Goal: Task Accomplishment & Management: Manage account settings

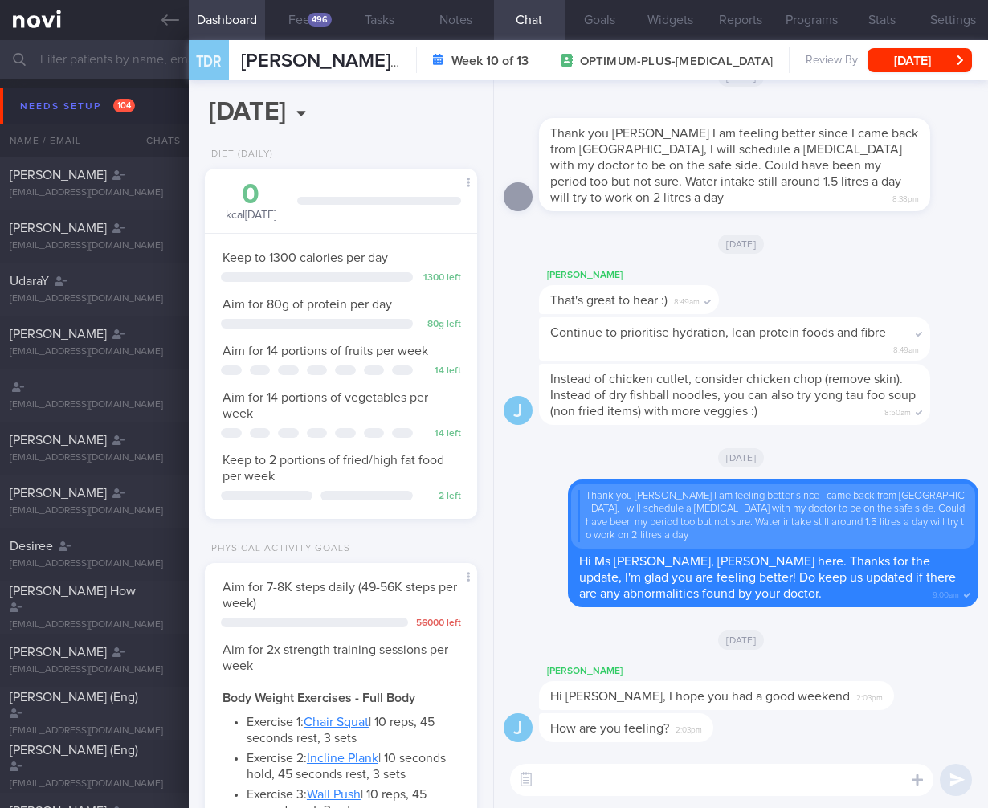
select select "7"
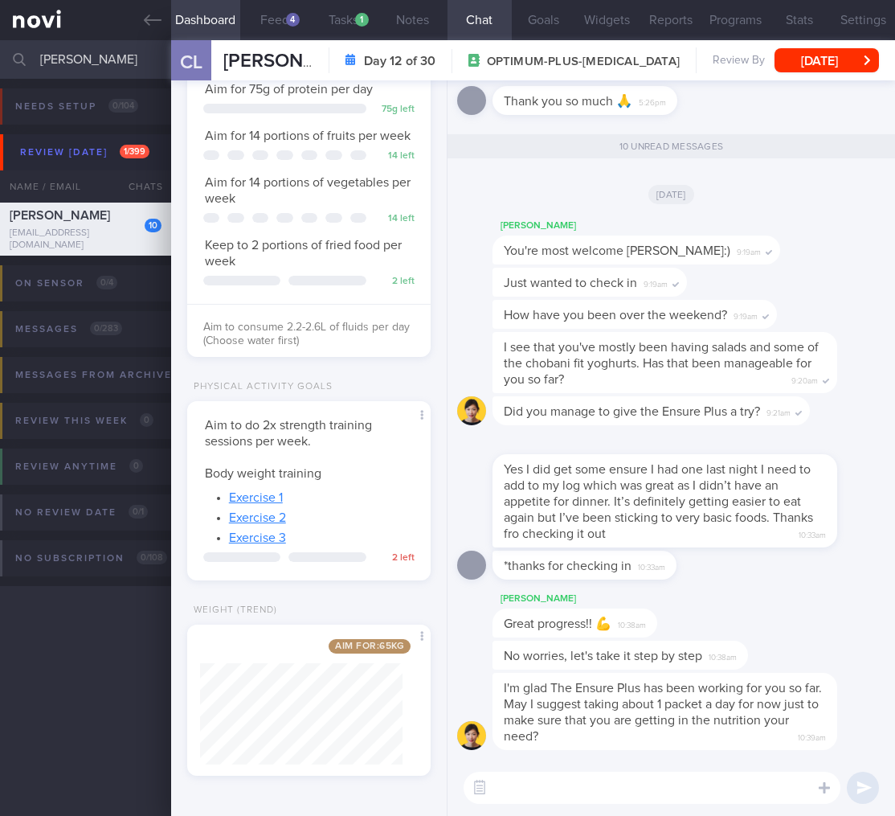
scroll to position [419, 0]
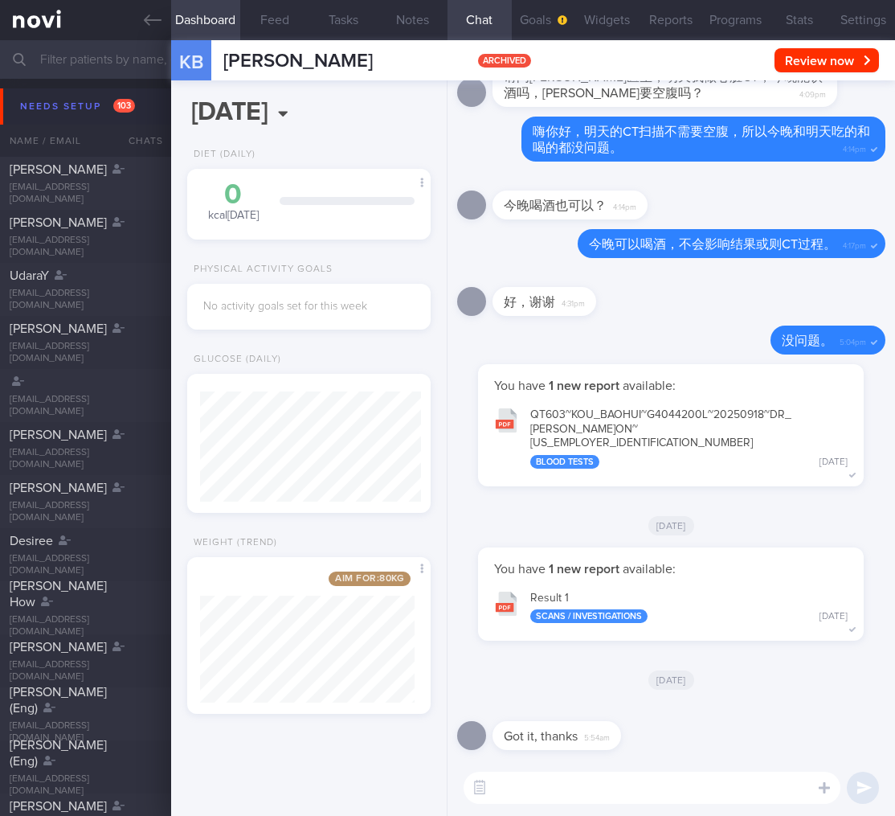
scroll to position [130, 215]
click at [117, 96] on div "Needs setup 103" at bounding box center [77, 107] width 123 height 22
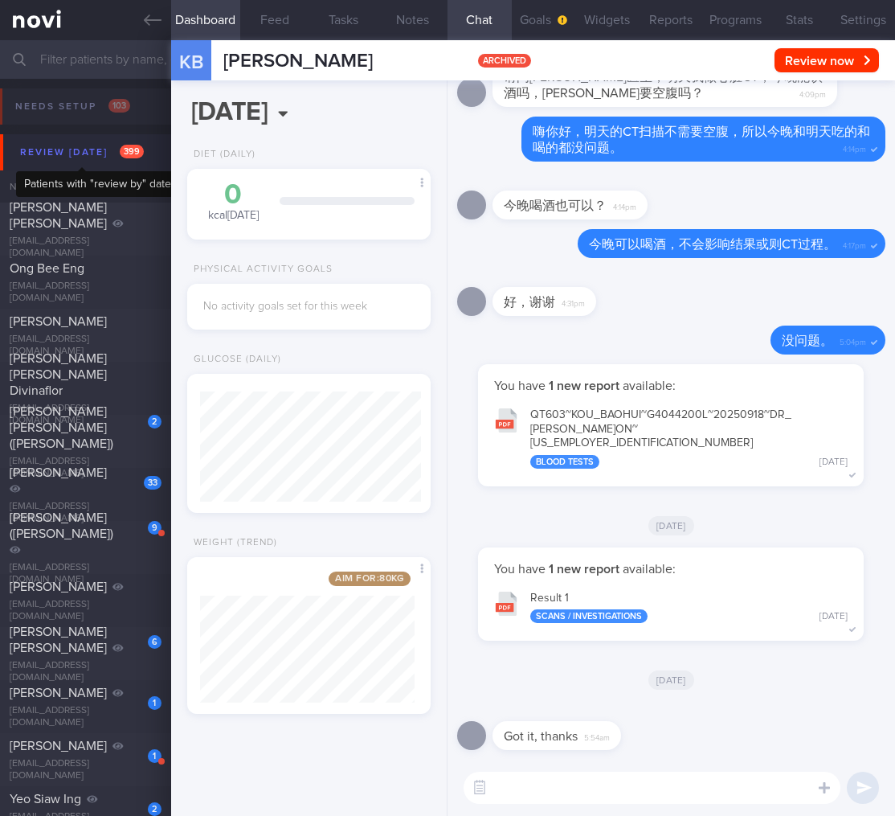
click at [109, 146] on div "Review today 399" at bounding box center [82, 152] width 132 height 22
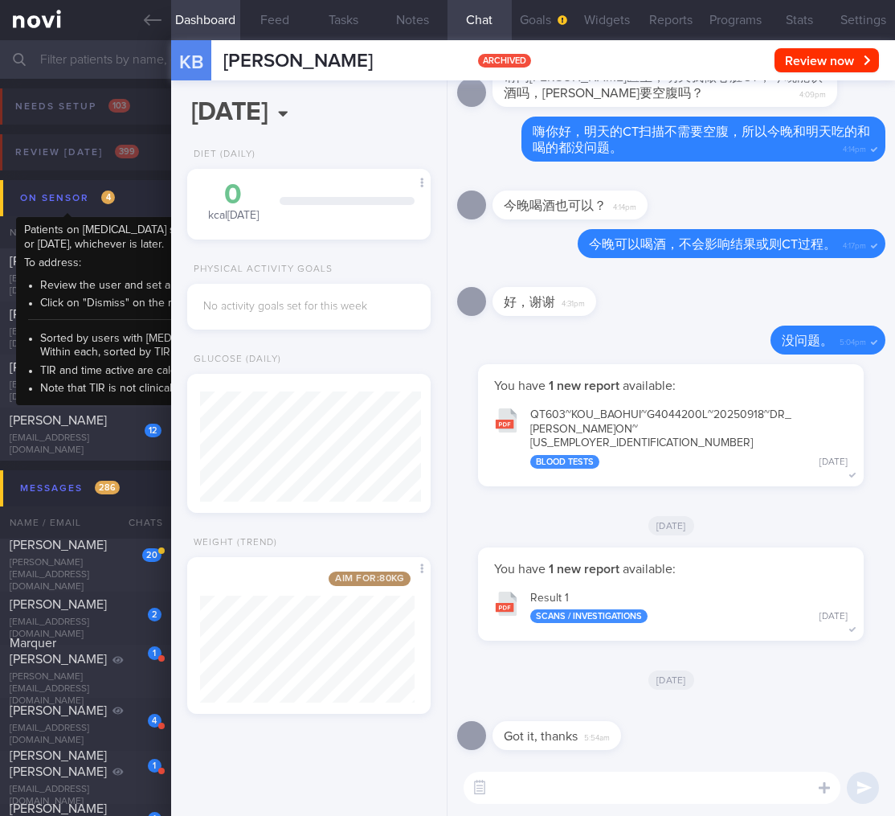
click at [111, 195] on span "4" at bounding box center [108, 197] width 14 height 14
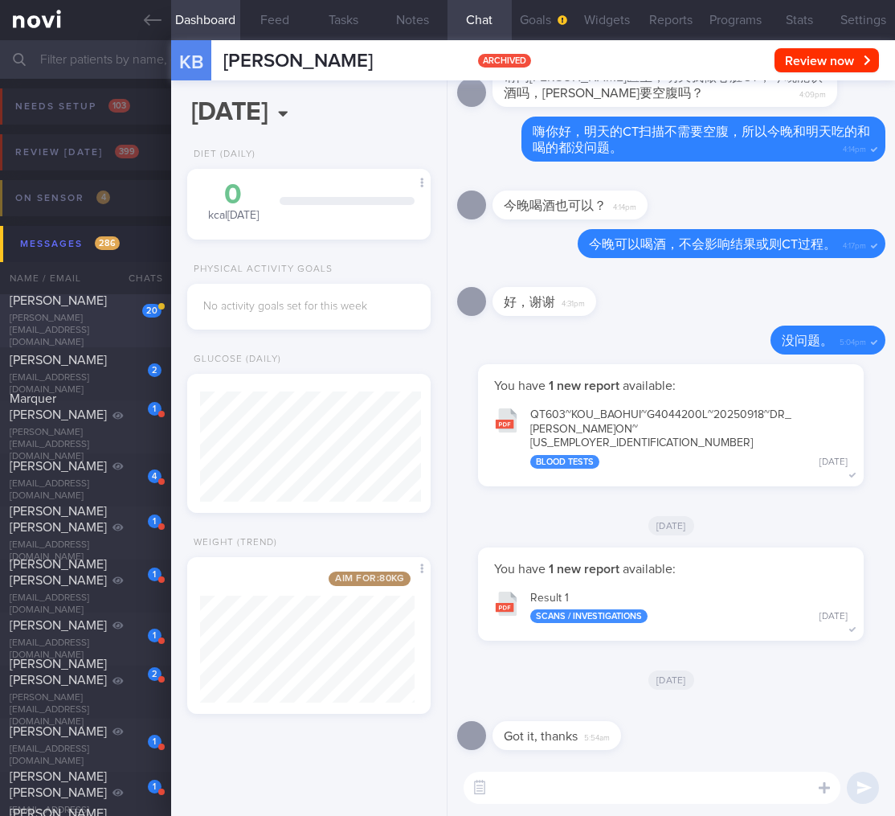
click at [112, 309] on div "NERISSA KOK TANGYA" at bounding box center [84, 300] width 148 height 16
select select "8"
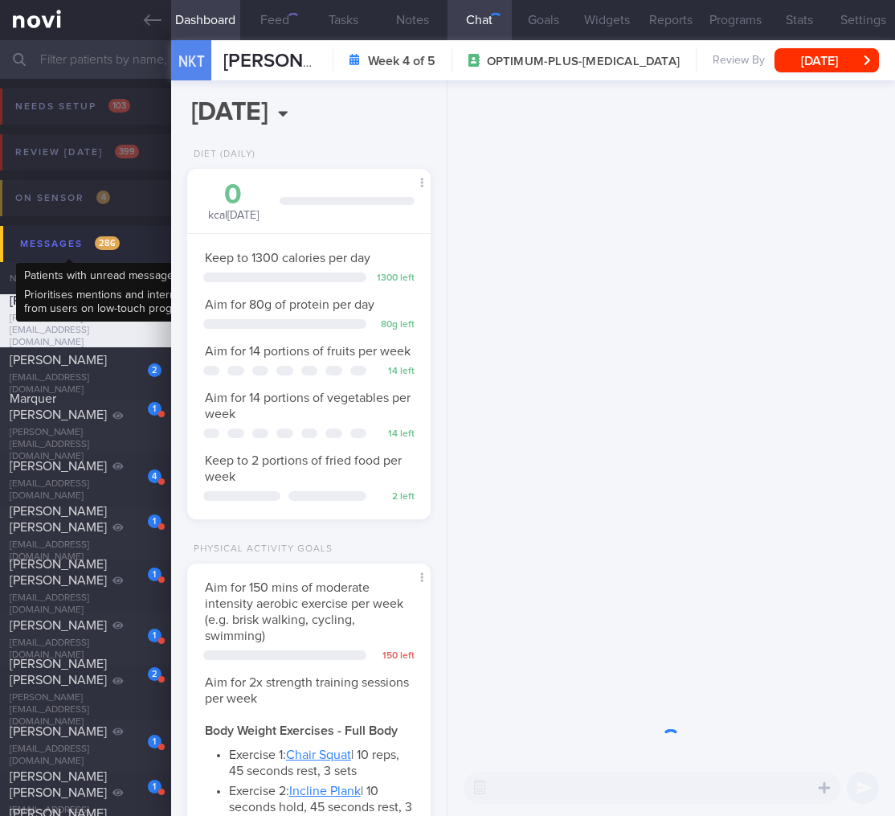
scroll to position [101, 202]
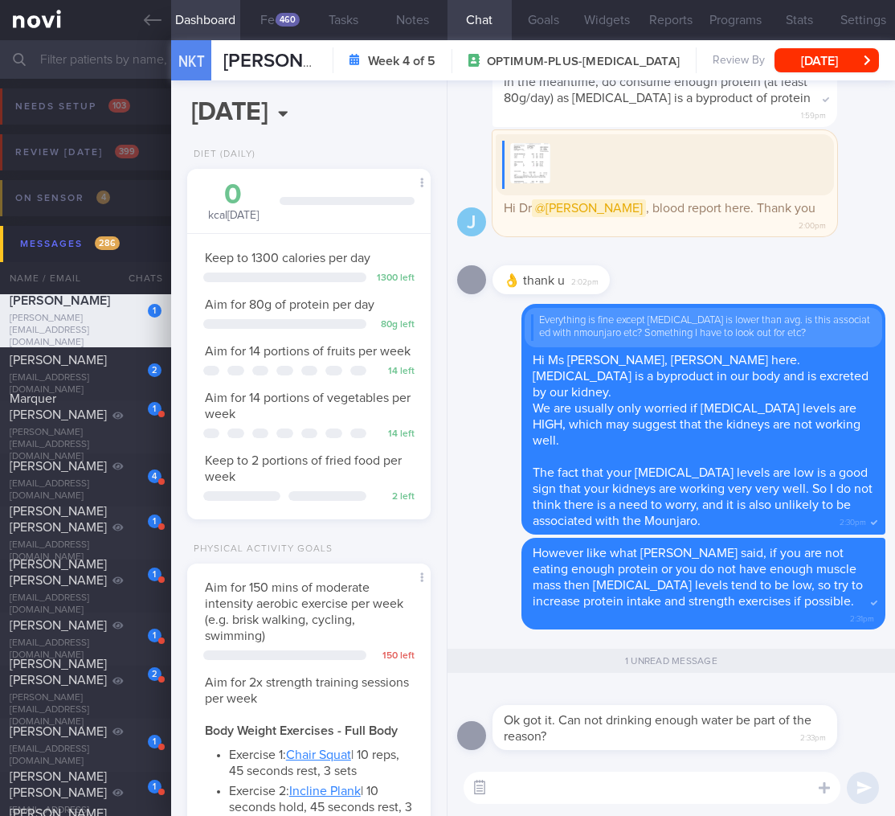
click at [476, 789] on icon "button" at bounding box center [479, 786] width 14 height 14
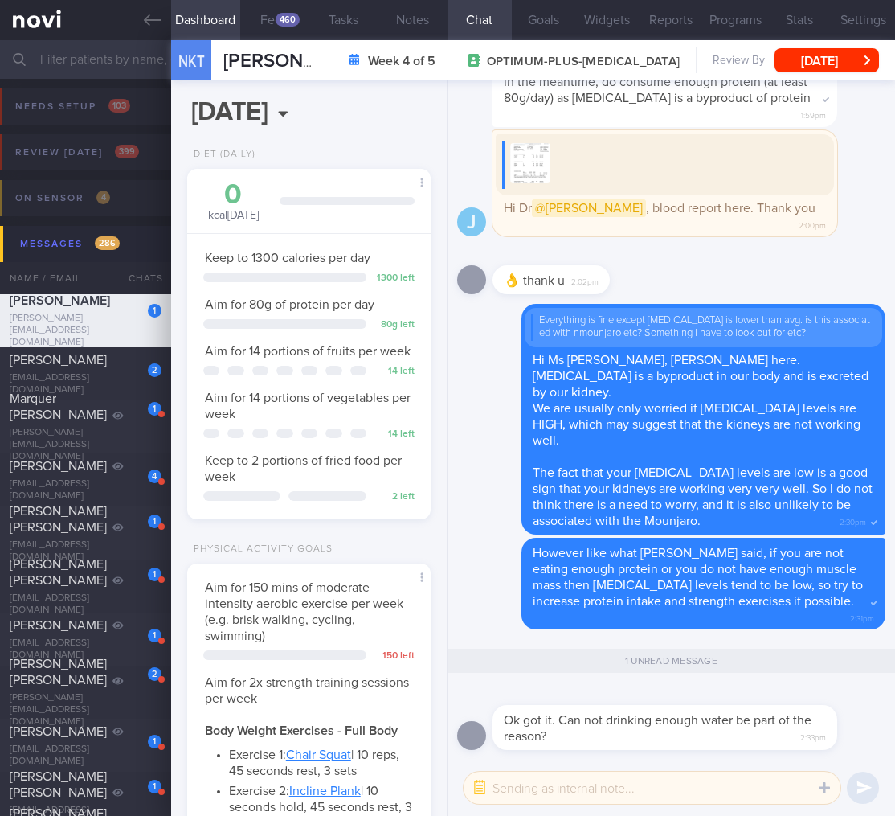
click at [515, 787] on textarea at bounding box center [652, 787] width 377 height 32
click at [476, 783] on icon "button" at bounding box center [479, 786] width 14 height 14
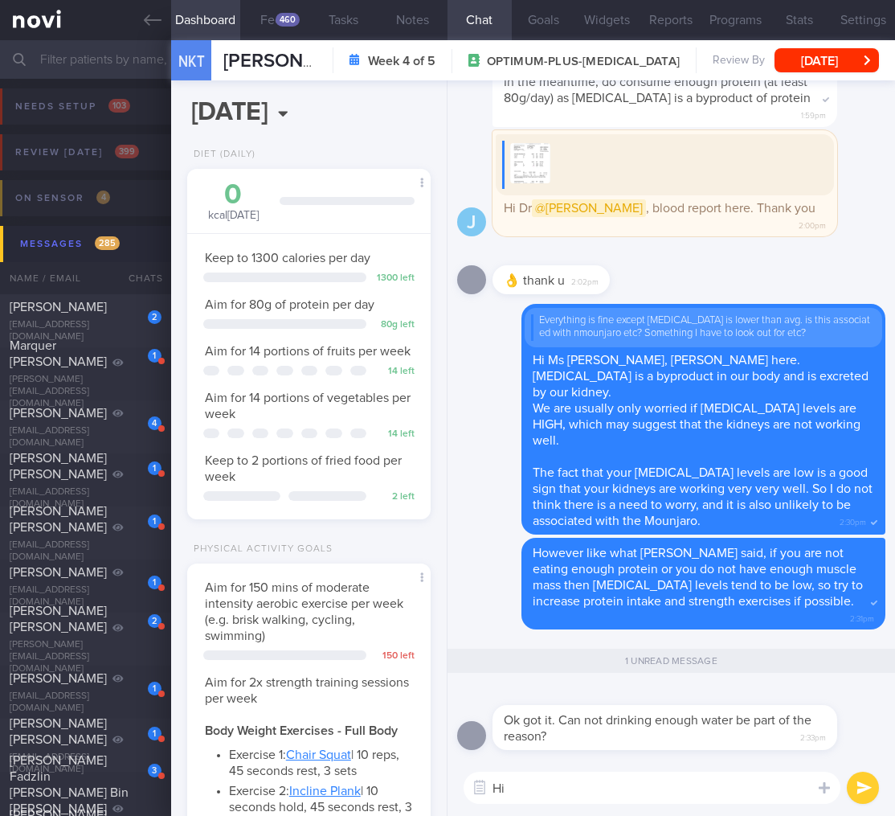
type textarea "H"
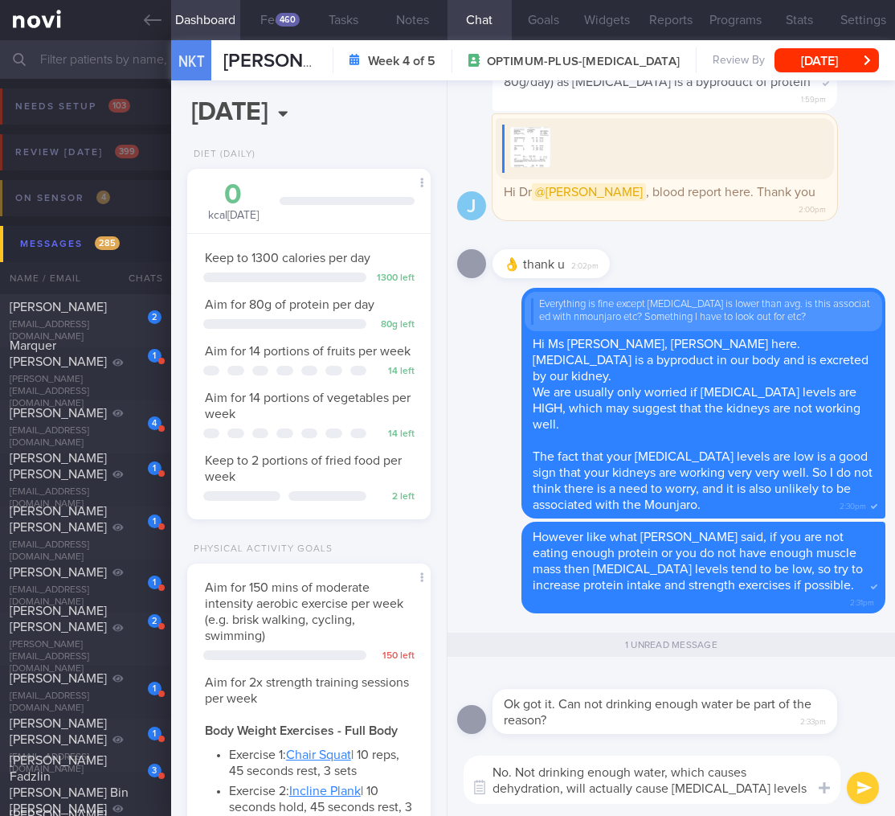
scroll to position [0, 0]
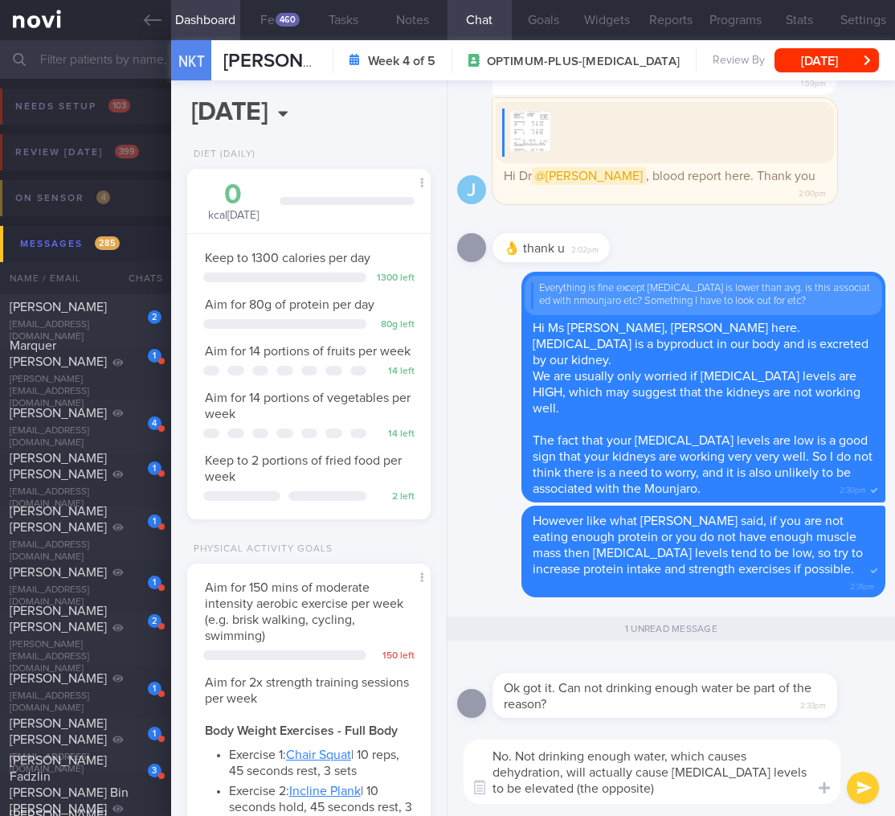
type textarea "No. Not drinking enough water, which causes dehydration, will actually cause Ur…"
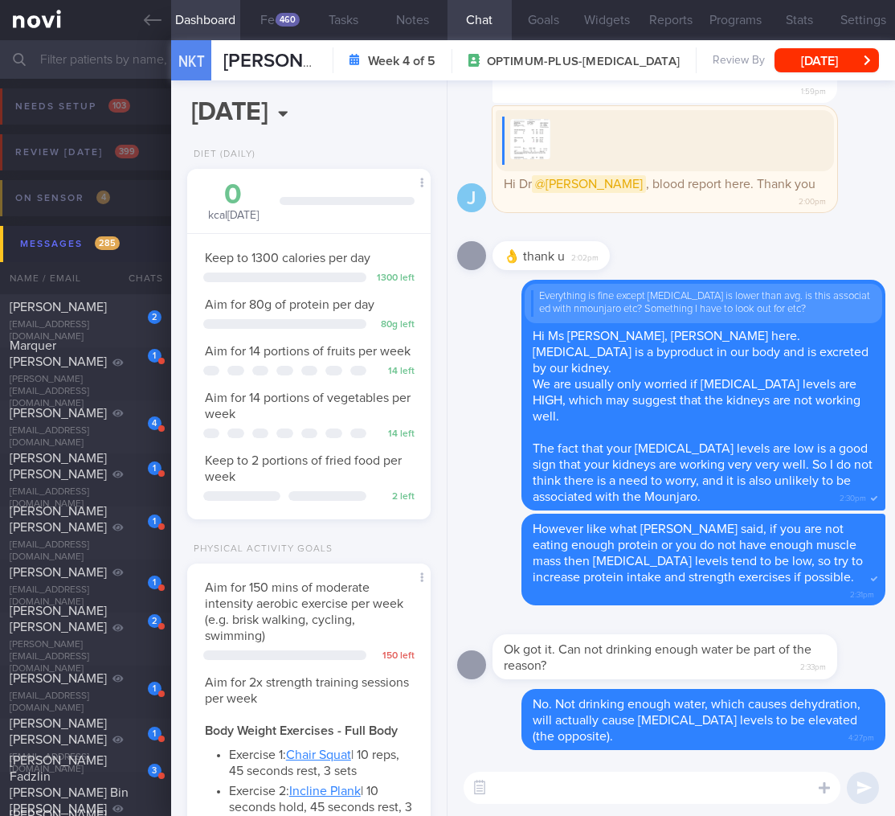
click at [165, 227] on button "Messages 285" at bounding box center [450, 244] width 900 height 36
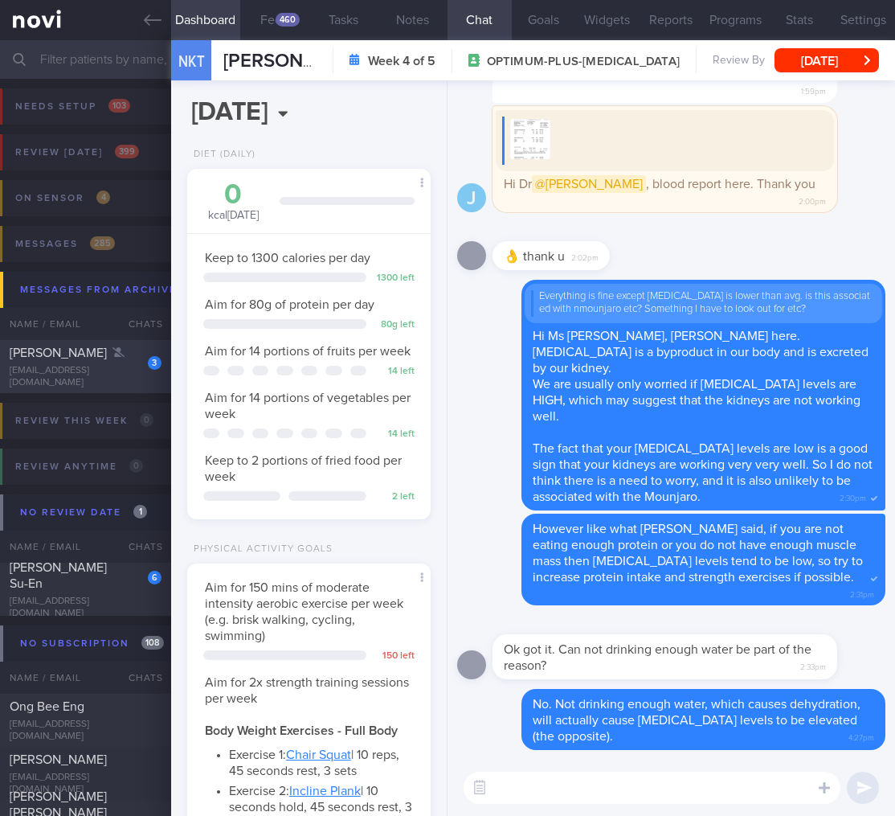
click at [111, 355] on div "TENORIO GERALDINE BO" at bounding box center [84, 353] width 148 height 16
select select "9"
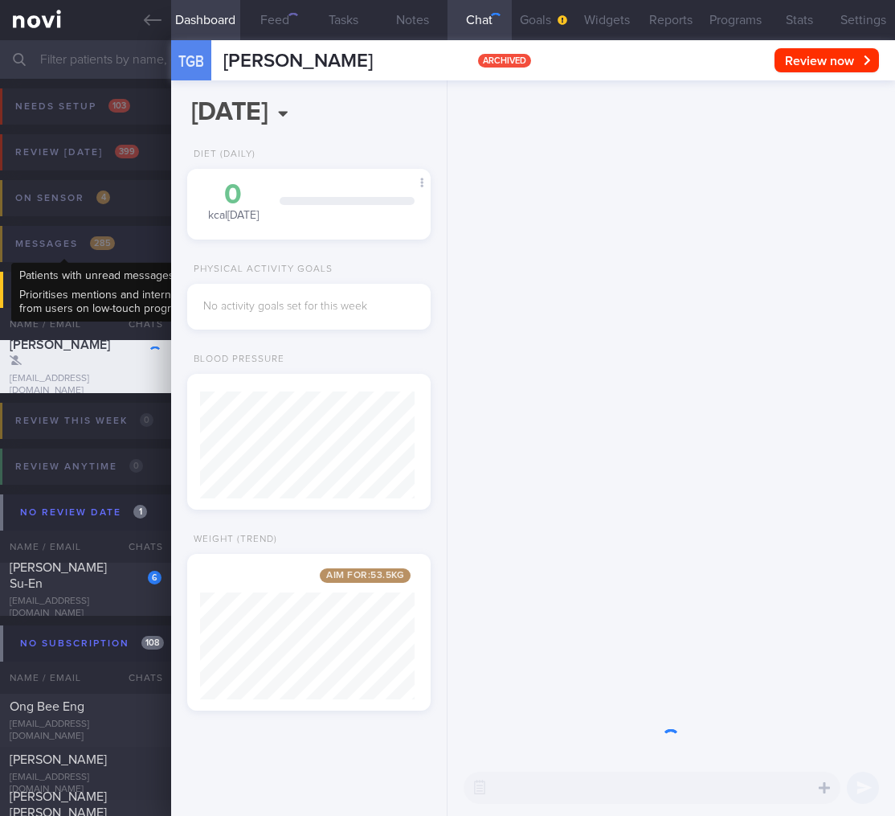
scroll to position [130, 215]
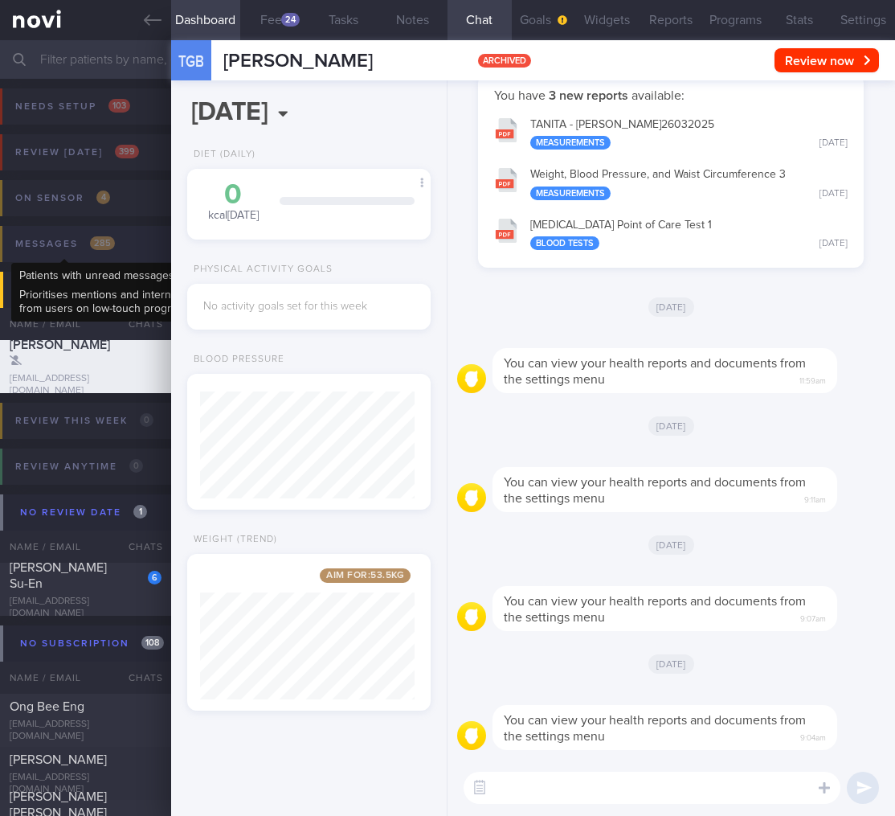
click at [116, 241] on div "Messages 285" at bounding box center [65, 244] width 108 height 22
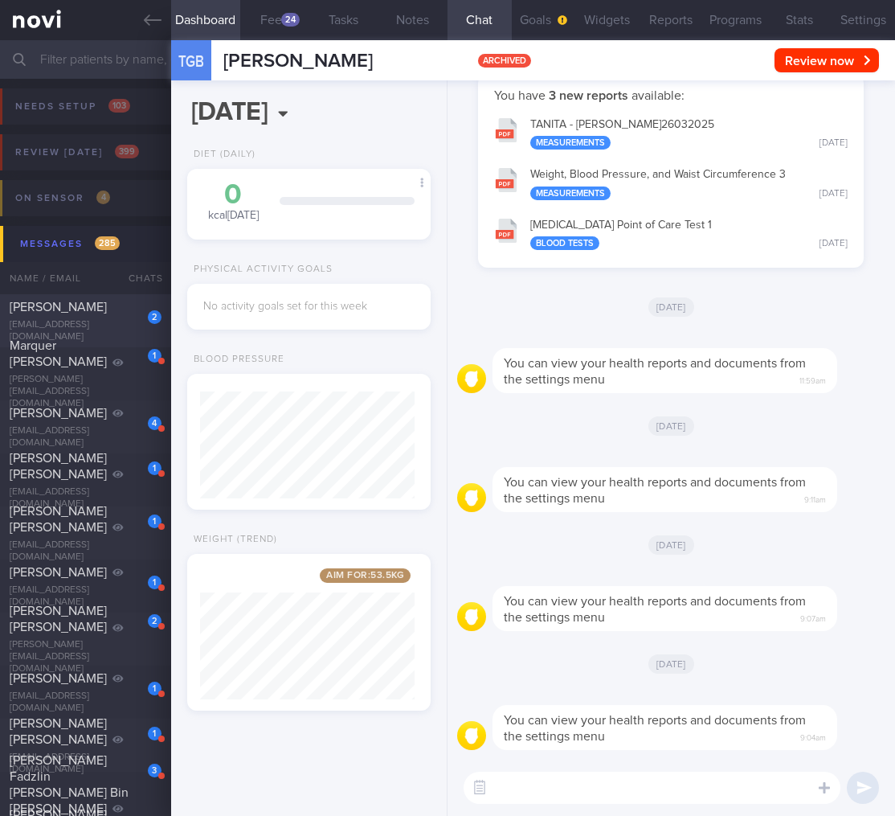
click at [142, 303] on div "2" at bounding box center [143, 311] width 35 height 25
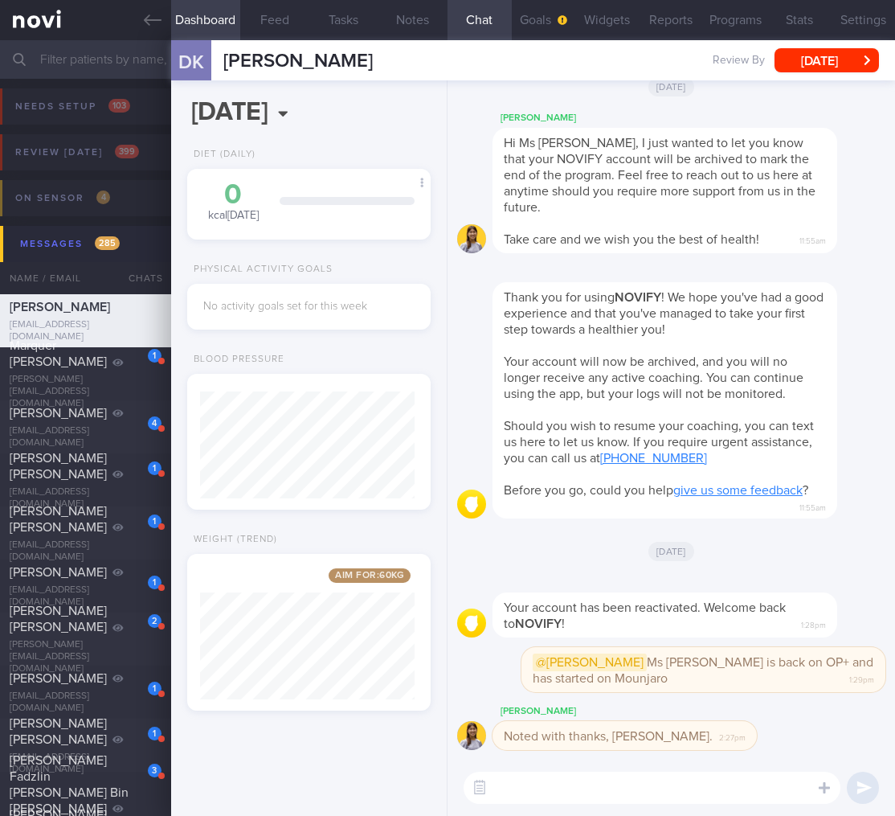
scroll to position [130, 215]
click at [88, 252] on div "Messages 285" at bounding box center [70, 244] width 108 height 22
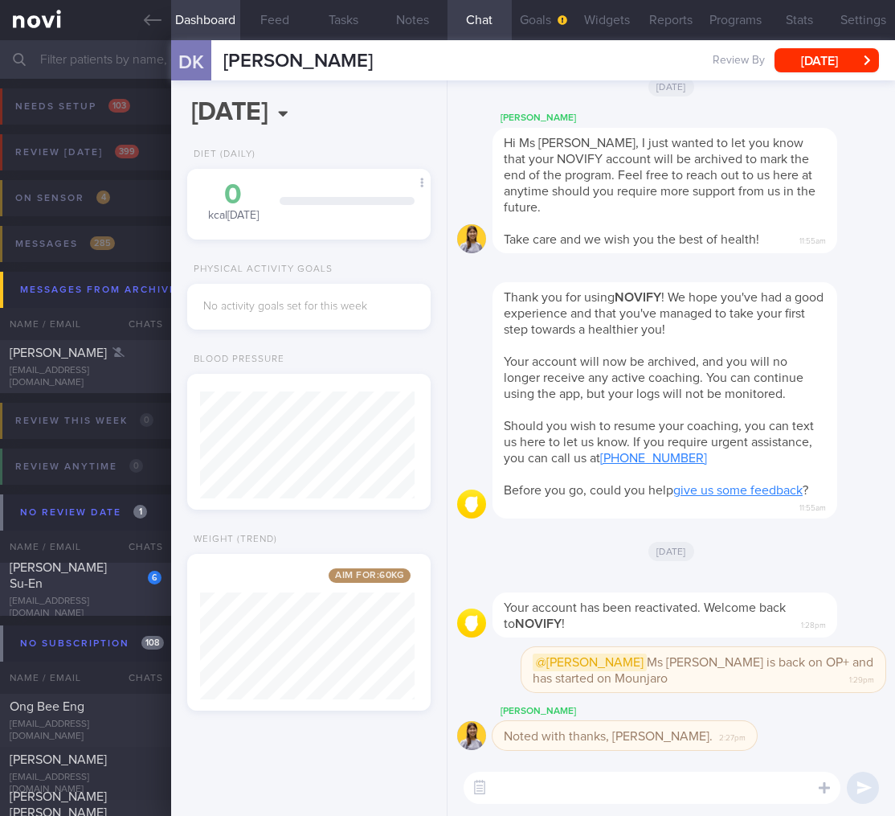
click at [104, 601] on div "kristiannongse@gmail.com" at bounding box center [86, 607] width 152 height 24
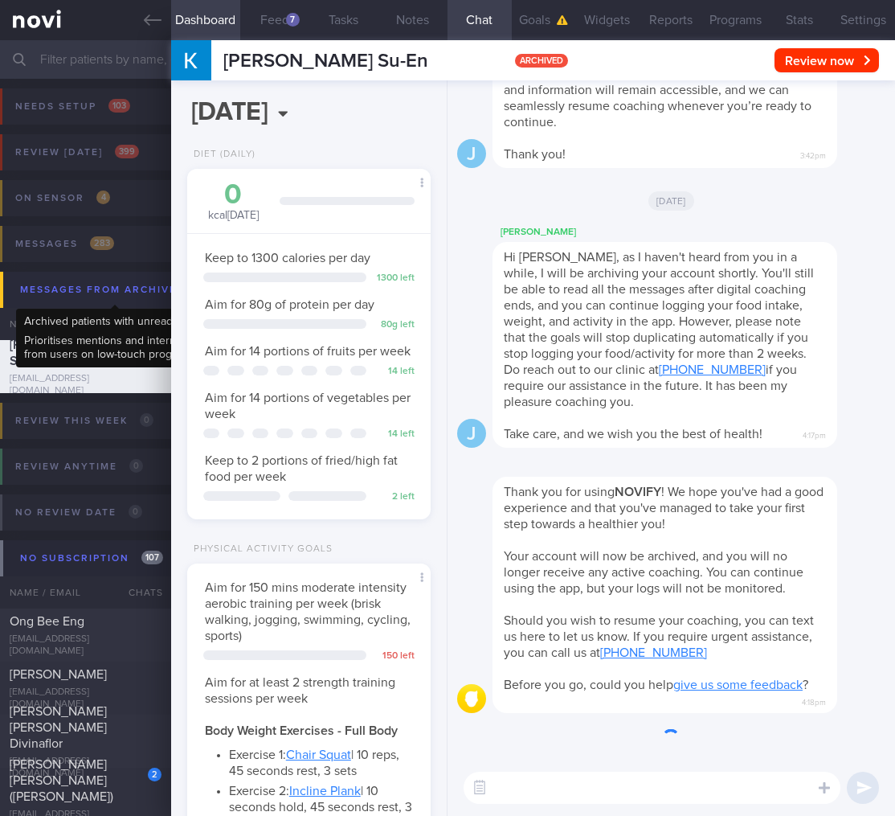
click at [114, 297] on div "Messages from Archived 1" at bounding box center [115, 290] width 199 height 22
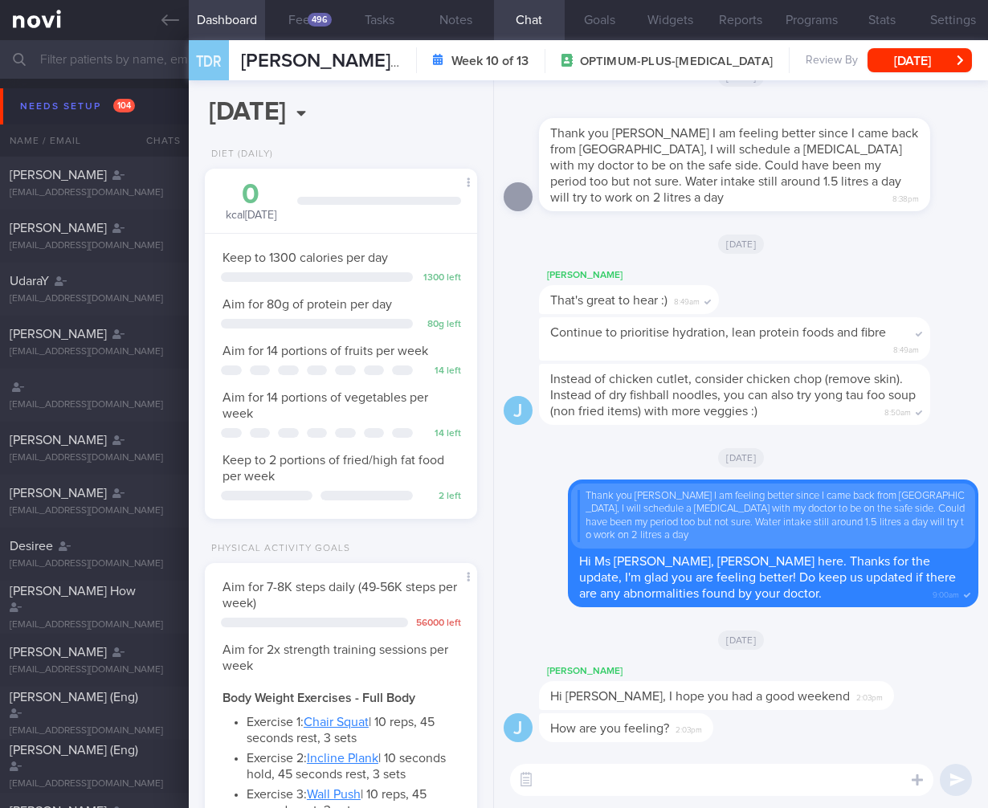
select select "7"
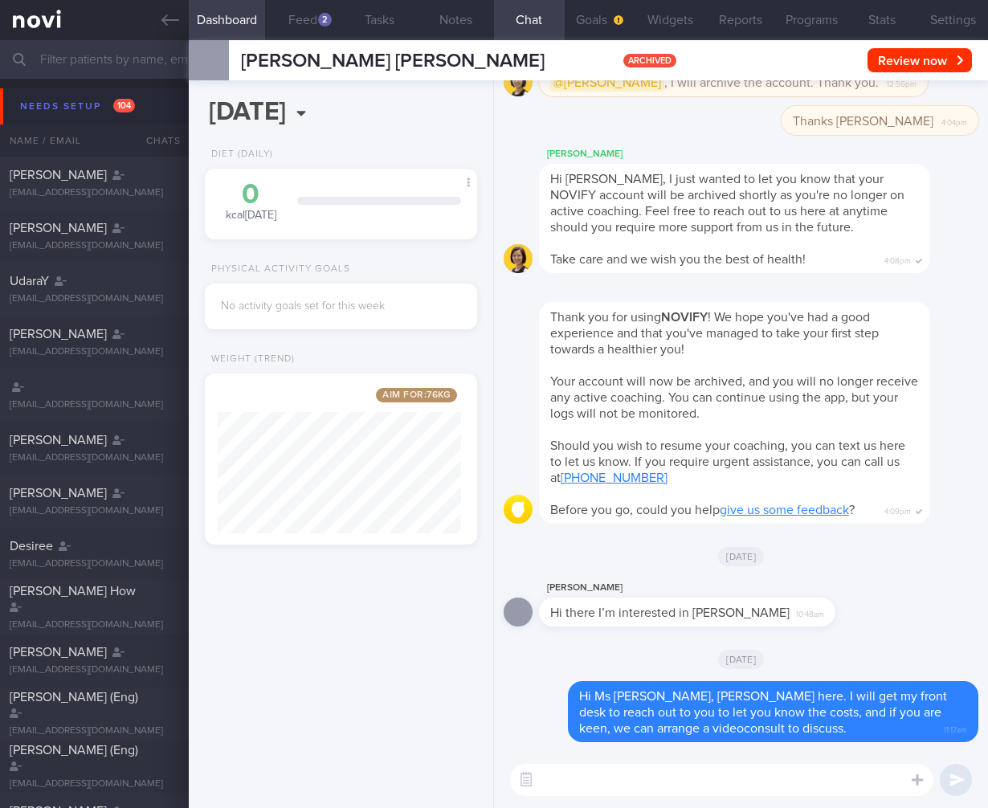
select select "9"
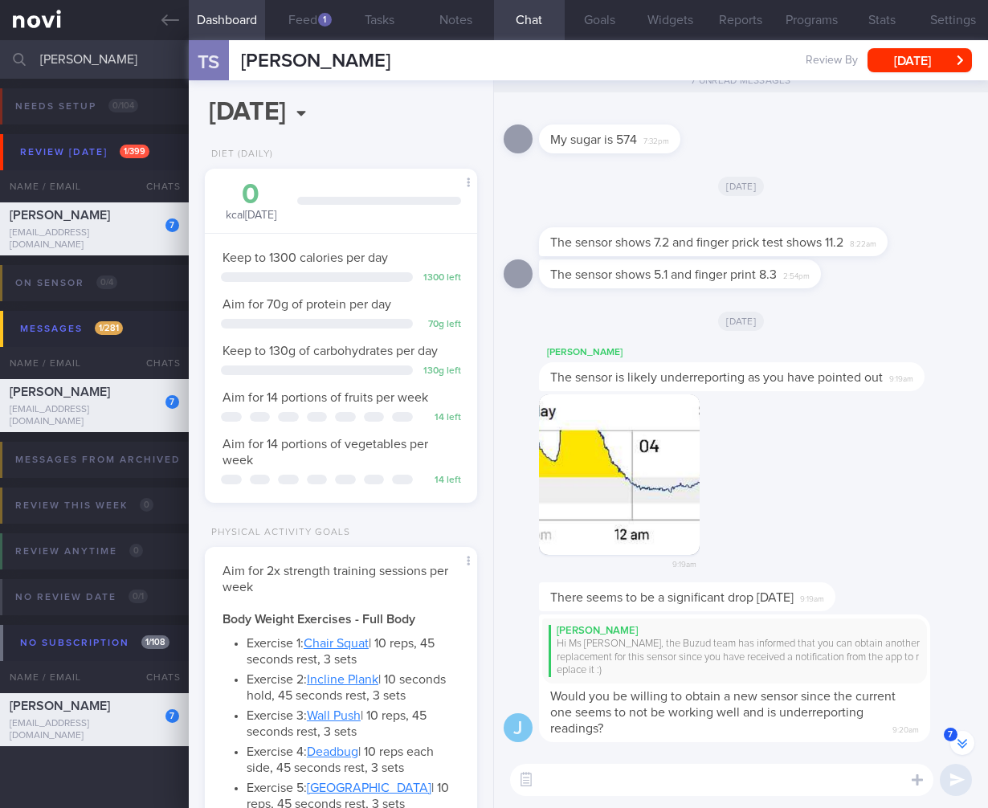
select select "4"
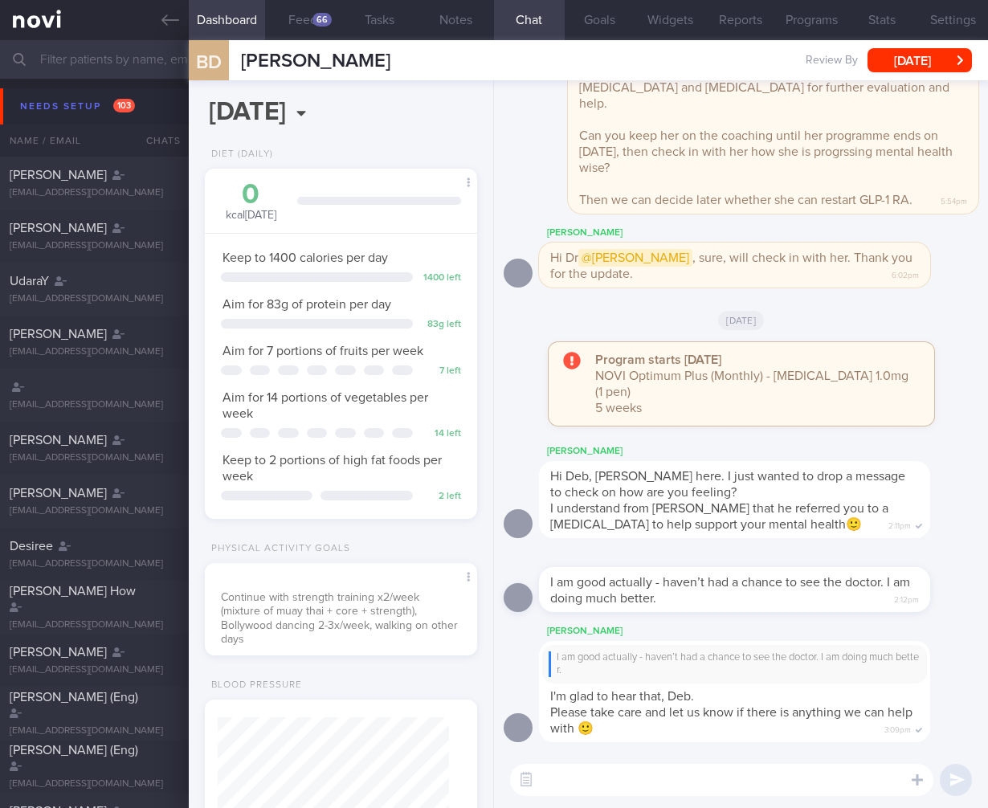
select select "7"
click at [78, 55] on input "text" at bounding box center [494, 59] width 988 height 39
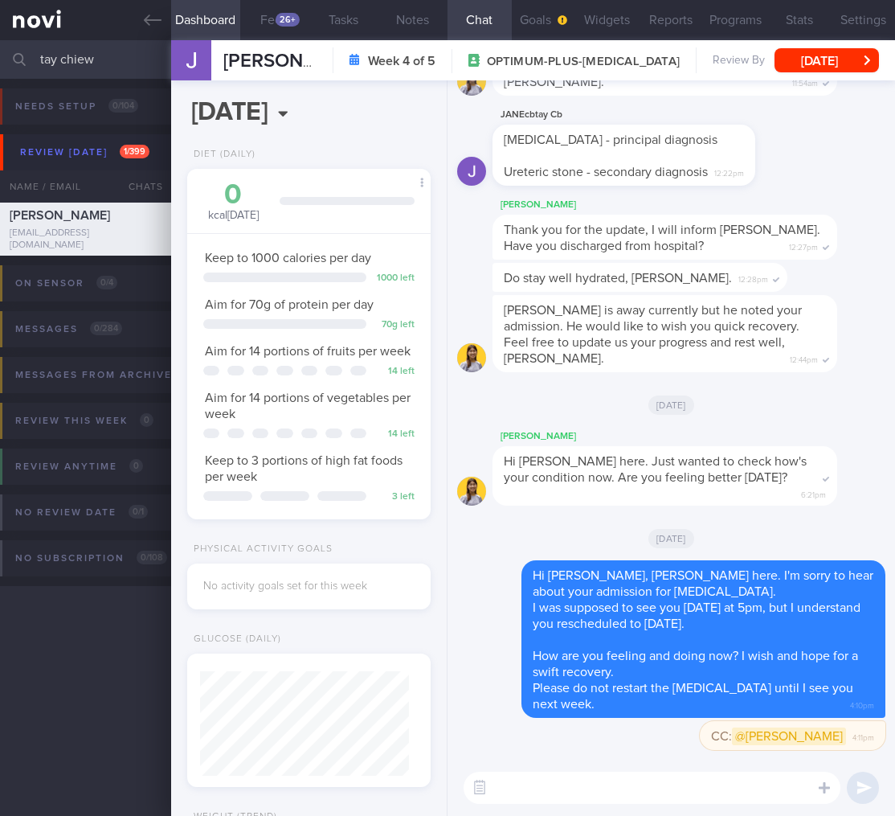
select select "9"
